Goal: Information Seeking & Learning: Learn about a topic

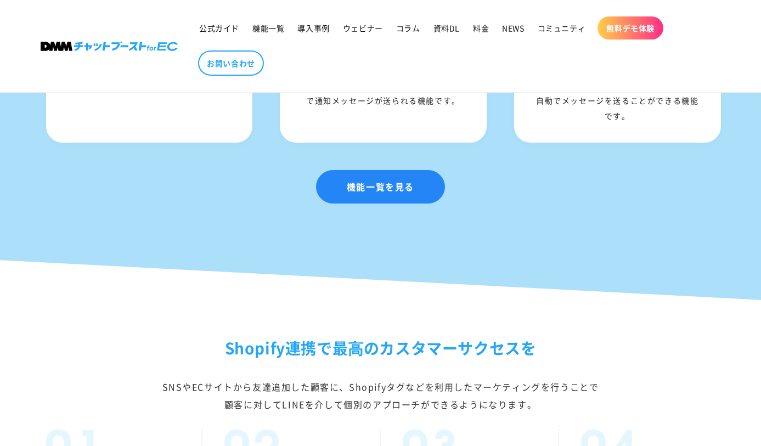
scroll to position [1872, 0]
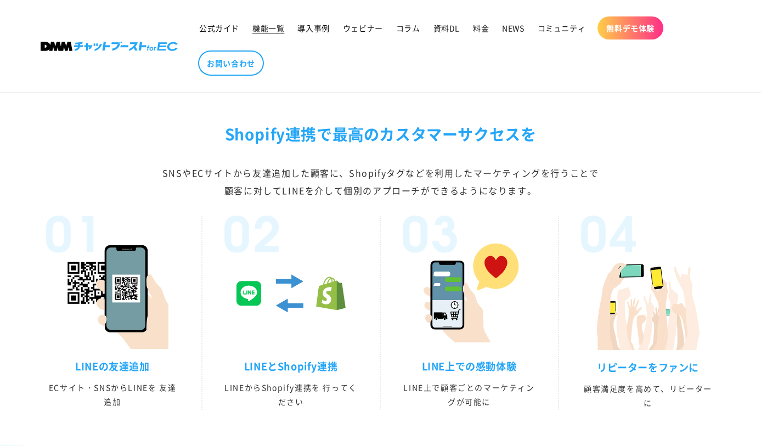
click at [276, 29] on span "機能一覧" at bounding box center [268, 28] width 32 height 10
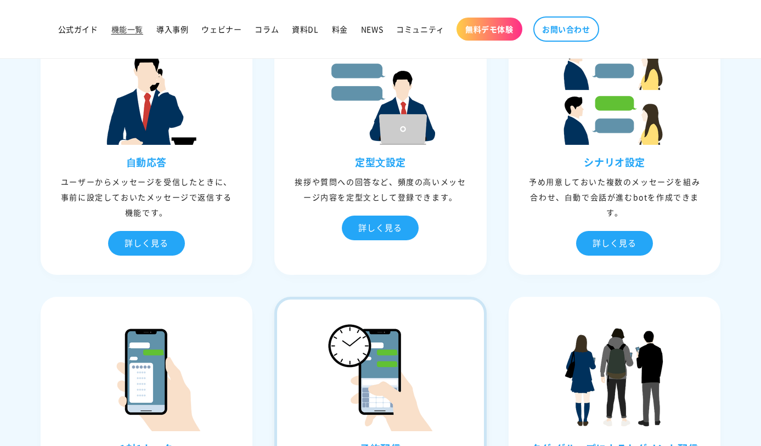
scroll to position [534, 0]
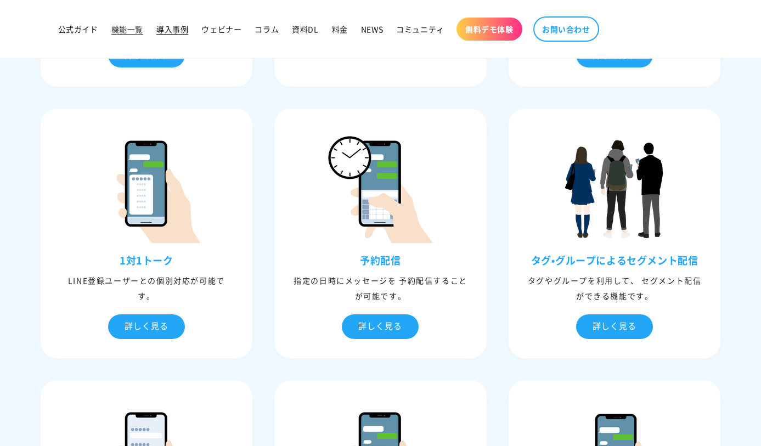
click at [158, 25] on span "導入事例" at bounding box center [172, 29] width 32 height 10
